Goal: Navigation & Orientation: Find specific page/section

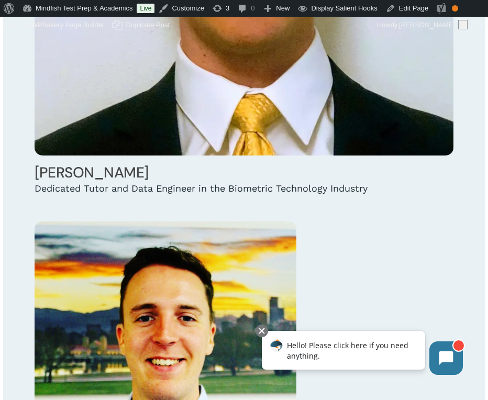
scroll to position [6441, 0]
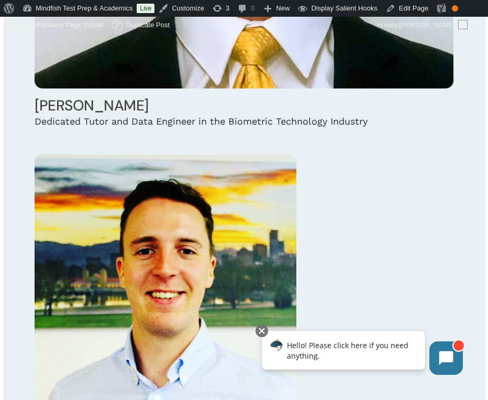
click at [388, 212] on link at bounding box center [244, 285] width 419 height 262
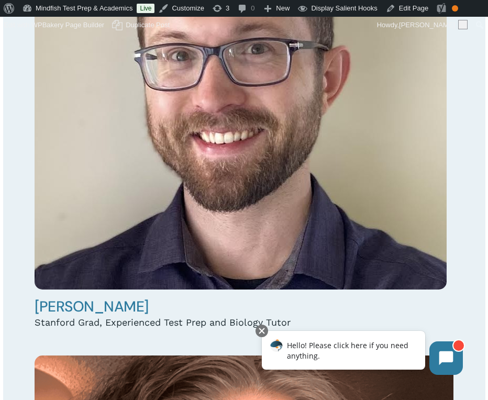
scroll to position [9866, 0]
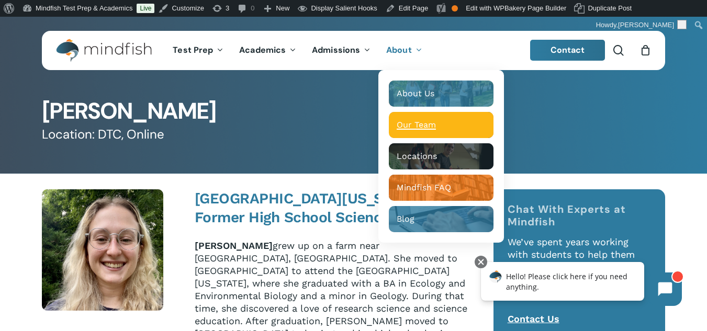
click at [415, 123] on span "Our Team" at bounding box center [416, 125] width 39 height 10
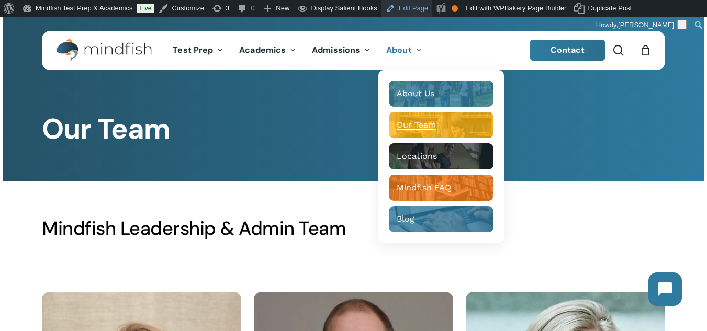
click at [401, 11] on link "Edit Page" at bounding box center [407, 8] width 51 height 17
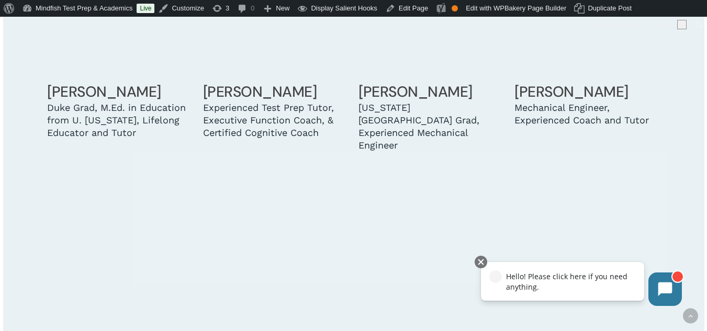
scroll to position [1623, 0]
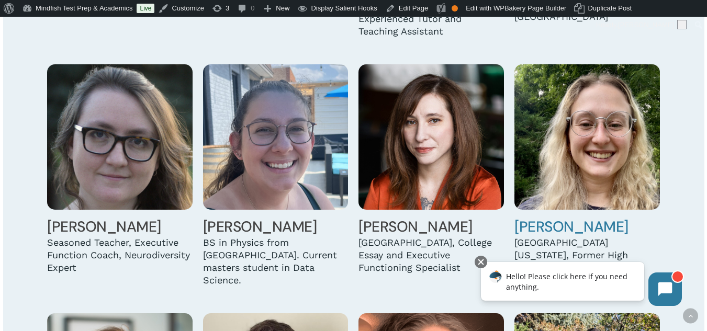
click at [553, 132] on img at bounding box center [588, 137] width 146 height 146
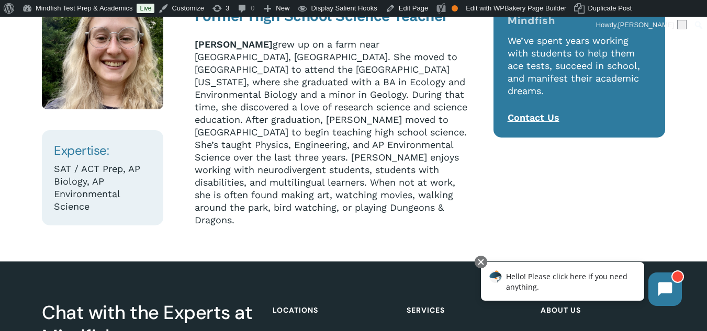
scroll to position [209, 0]
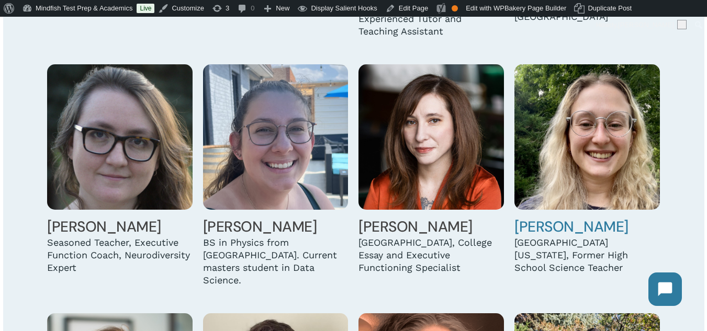
click at [600, 179] on img at bounding box center [588, 137] width 146 height 146
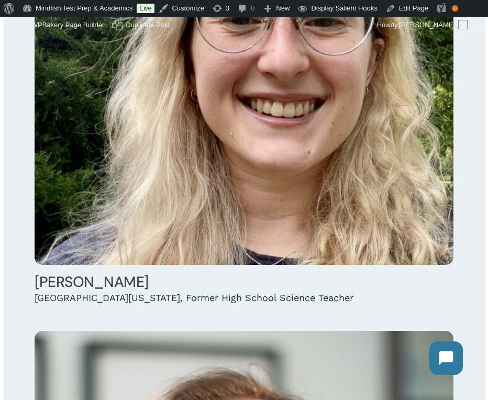
scroll to position [9513, 0]
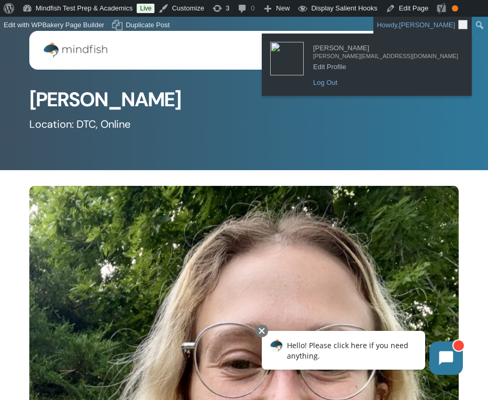
click at [397, 83] on link "Log Out" at bounding box center [386, 83] width 156 height 14
